Goal: Find specific page/section: Find specific page/section

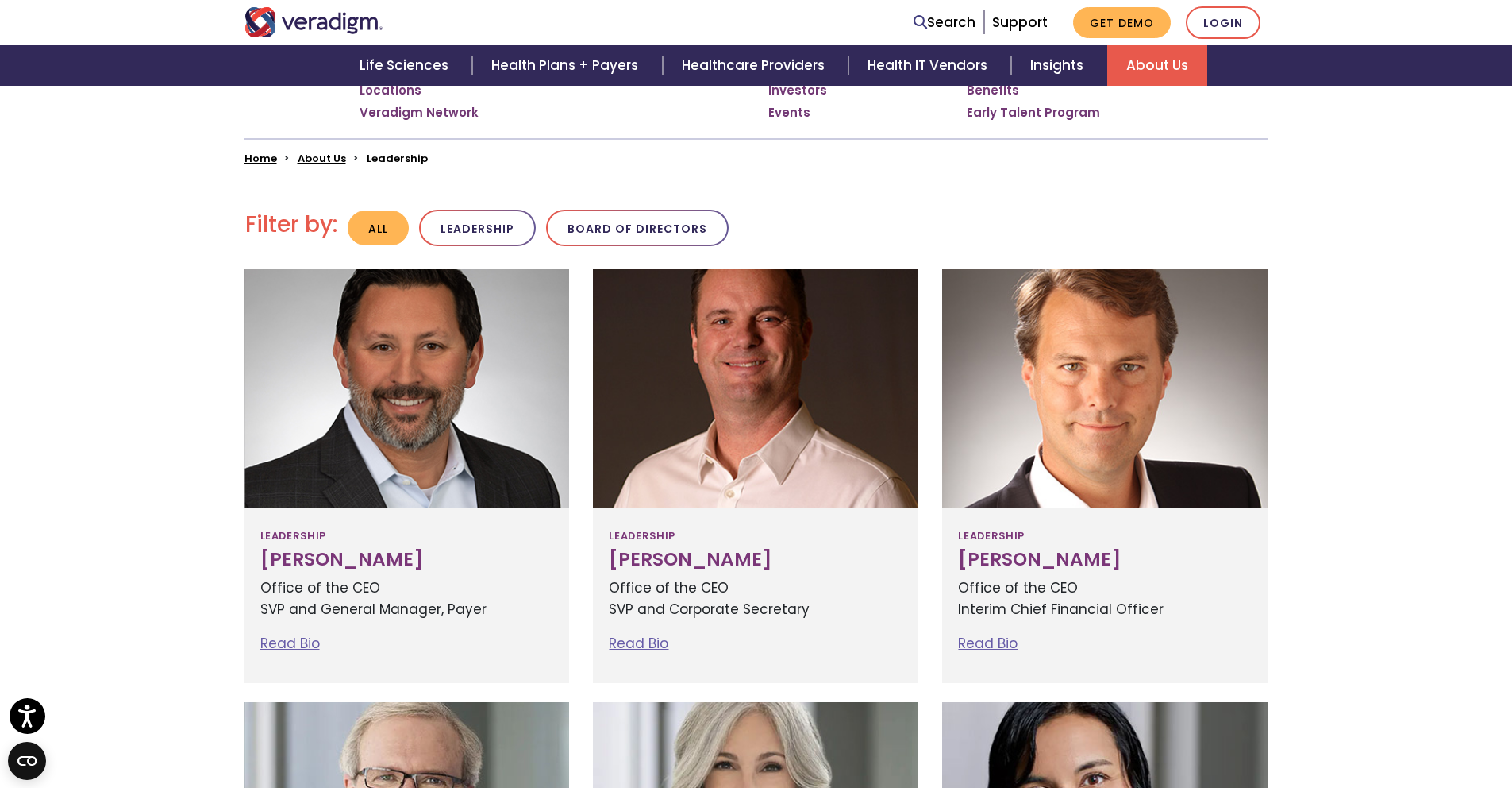
scroll to position [100, 0]
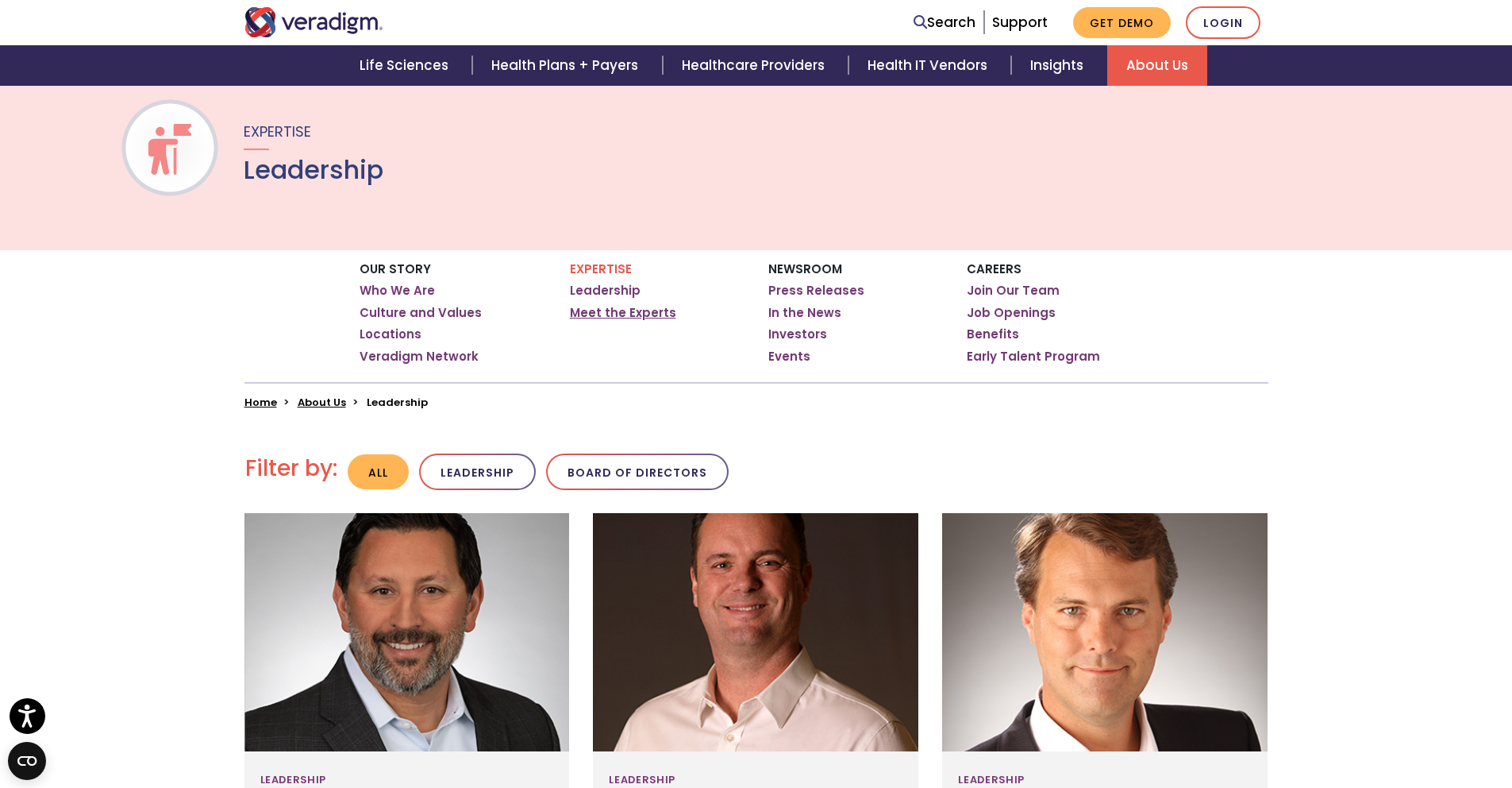
click at [581, 317] on link "Meet the Experts" at bounding box center [623, 313] width 107 height 16
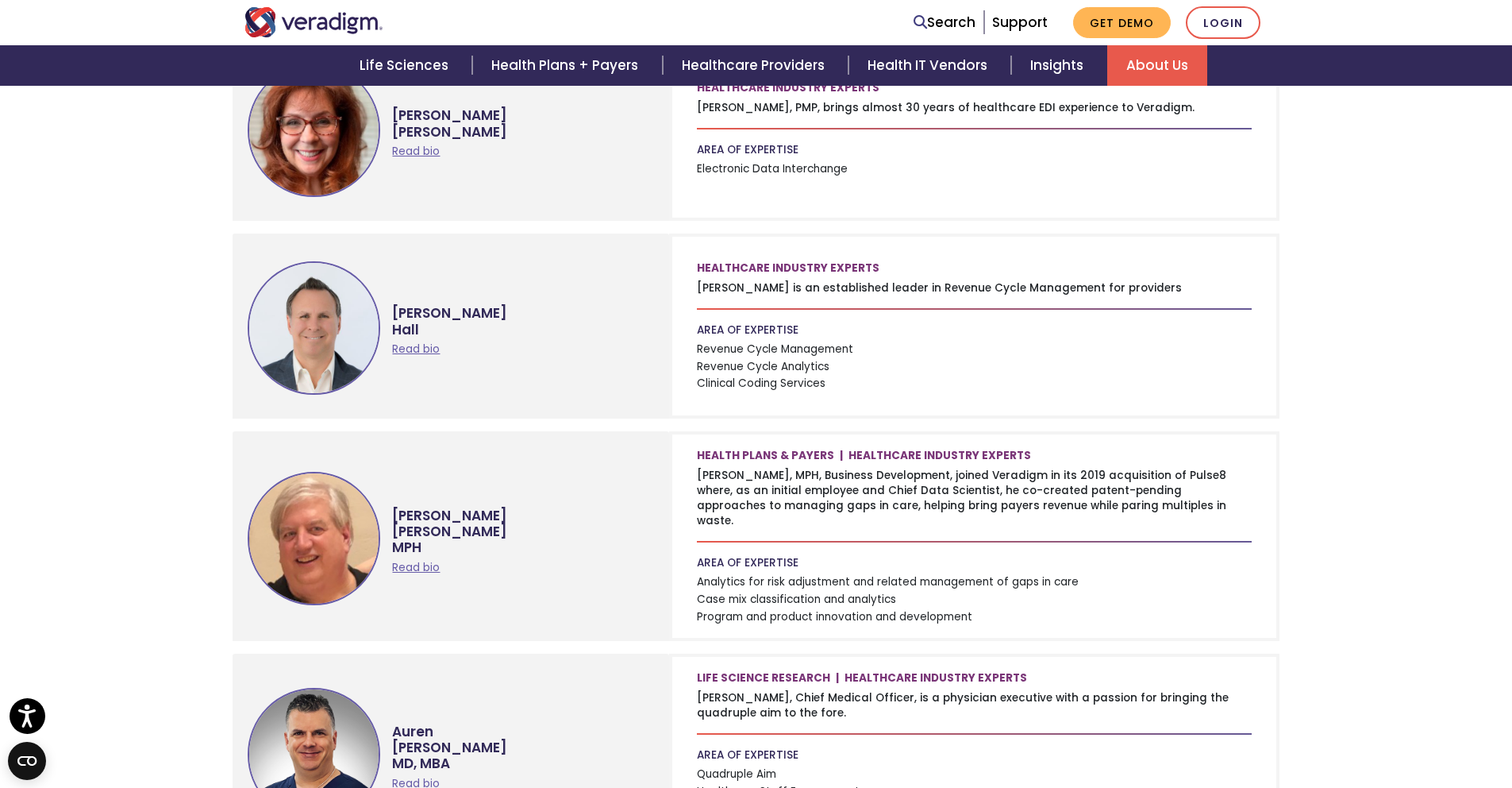
scroll to position [1129, 0]
